Goal: Task Accomplishment & Management: Manage account settings

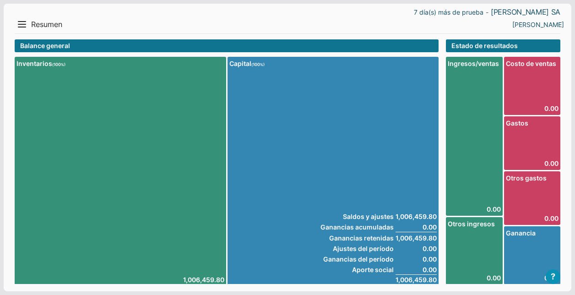
click at [31, 30] on div "Menu Resumen Ingresos 1 Nuevo right Gastos 2 Nuevo right Efectivo 3 right Inven…" at bounding box center [151, 24] width 273 height 15
click at [26, 26] on button "Menu" at bounding box center [22, 24] width 15 height 15
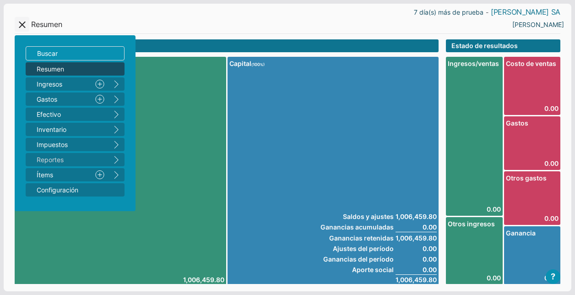
click at [542, 11] on link "[PERSON_NAME] SA" at bounding box center [526, 12] width 70 height 10
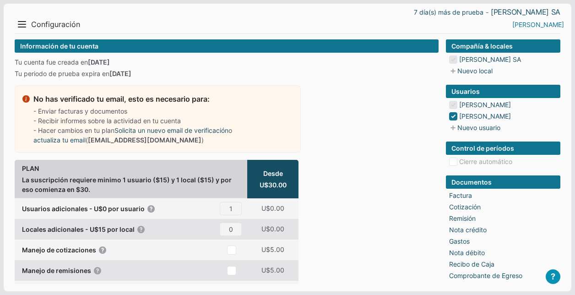
click at [554, 22] on link "[PERSON_NAME]" at bounding box center [539, 25] width 52 height 10
click at [543, 56] on li "Salir" at bounding box center [544, 56] width 41 height 13
